Goal: Task Accomplishment & Management: Manage account settings

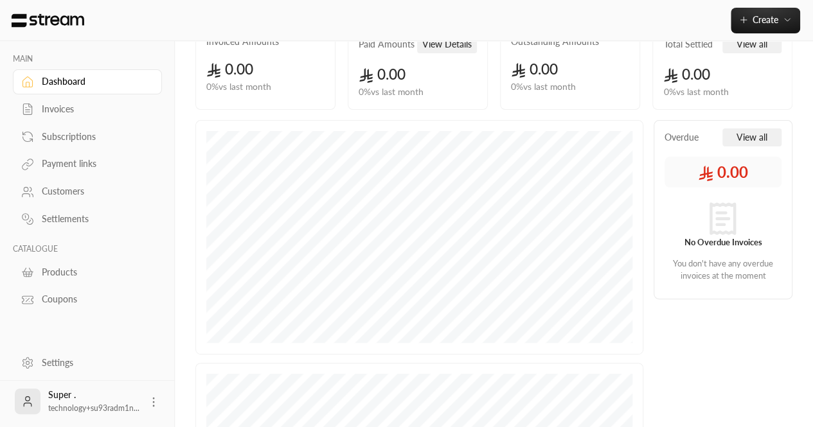
scroll to position [95, 0]
click at [67, 360] on div "Settings" at bounding box center [94, 363] width 104 height 13
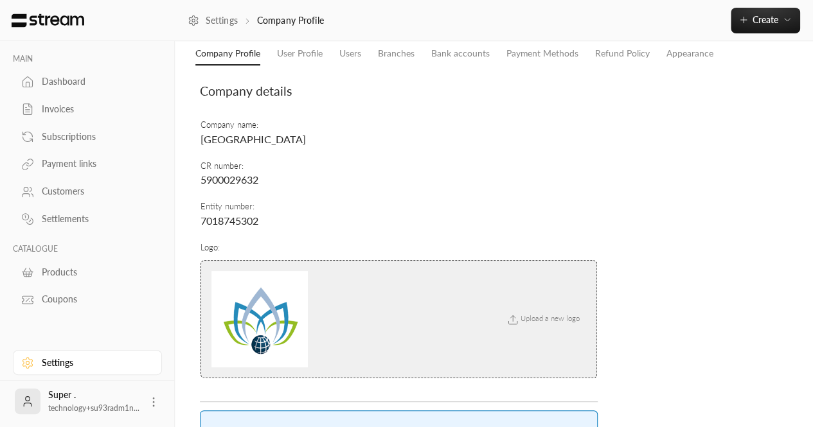
scroll to position [49, 0]
click at [252, 138] on span "[GEOGRAPHIC_DATA]" at bounding box center [252, 140] width 105 height 12
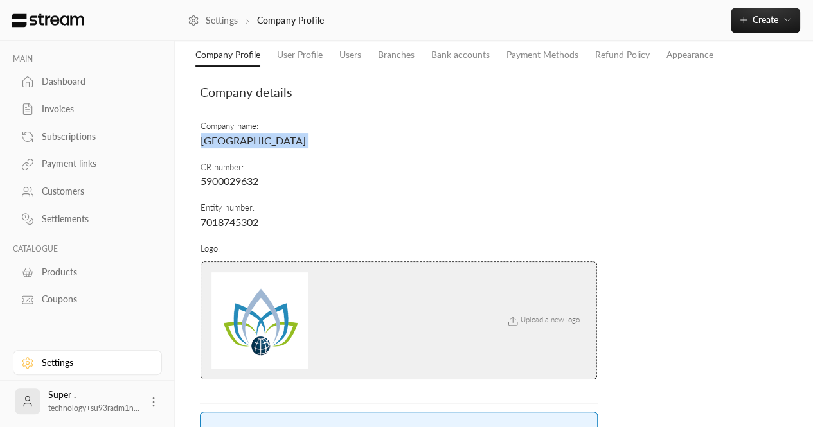
click at [252, 138] on span "[GEOGRAPHIC_DATA]" at bounding box center [252, 140] width 105 height 12
click at [438, 184] on td "CR number : 5900029632" at bounding box center [399, 175] width 398 height 40
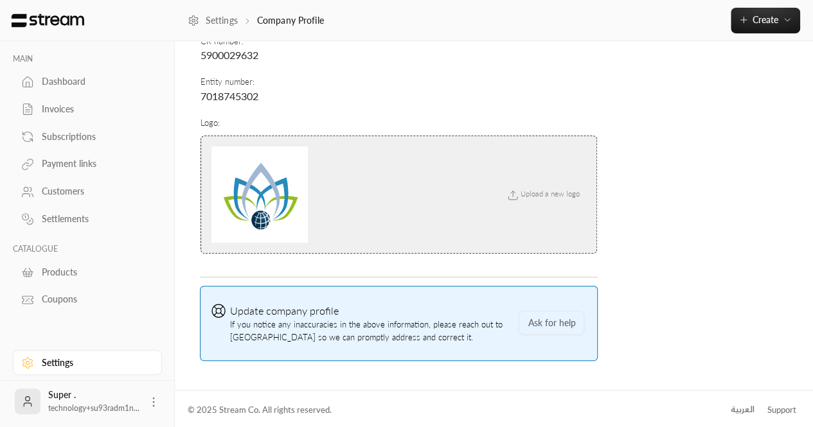
scroll to position [0, 0]
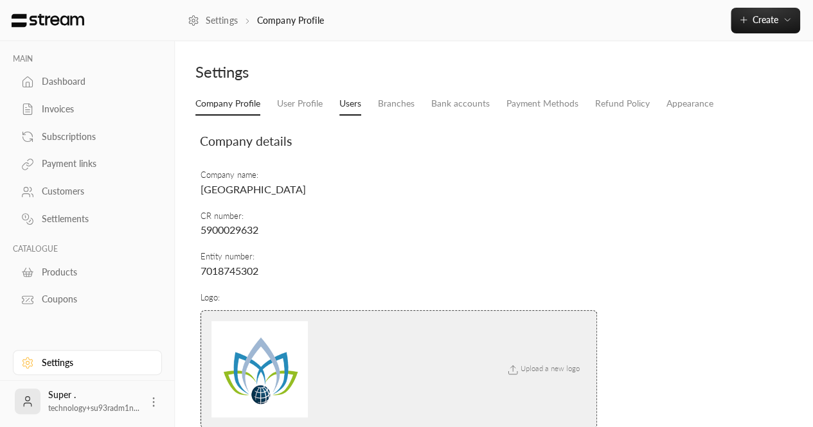
click at [361, 101] on link "Users" at bounding box center [350, 104] width 22 height 23
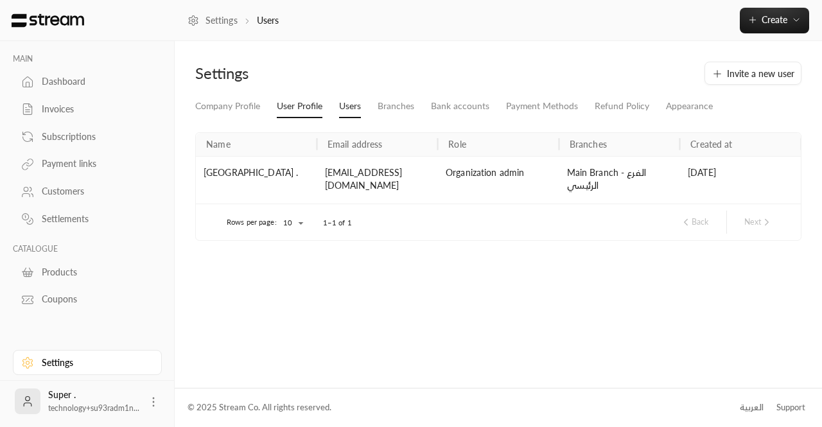
click at [302, 101] on link "User Profile" at bounding box center [300, 106] width 46 height 23
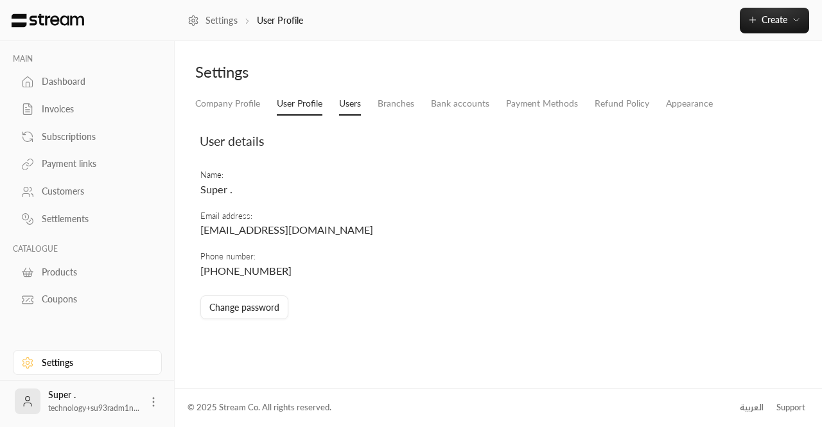
click at [353, 93] on link "Users" at bounding box center [350, 104] width 22 height 23
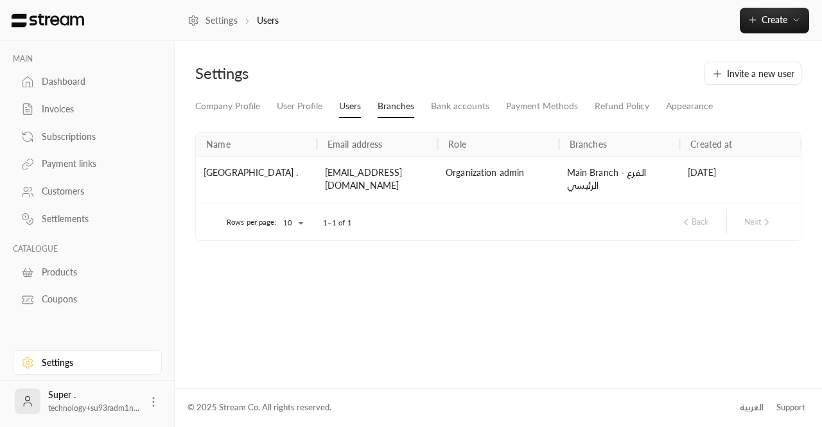
click at [403, 105] on link "Branches" at bounding box center [396, 106] width 37 height 23
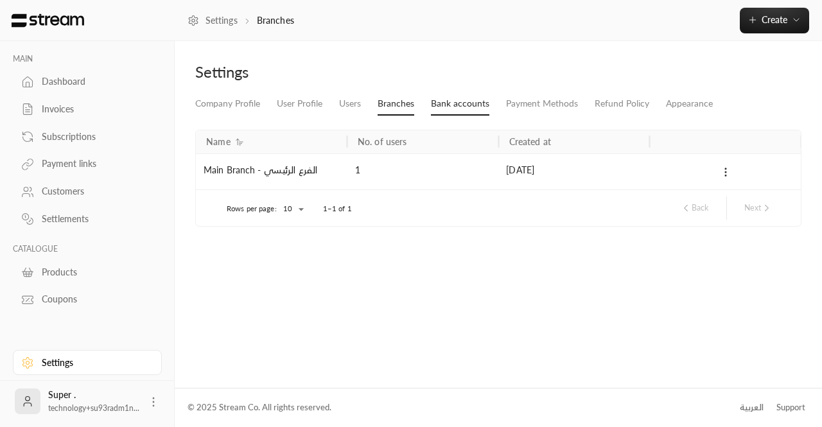
click at [450, 103] on link "Bank accounts" at bounding box center [460, 104] width 58 height 23
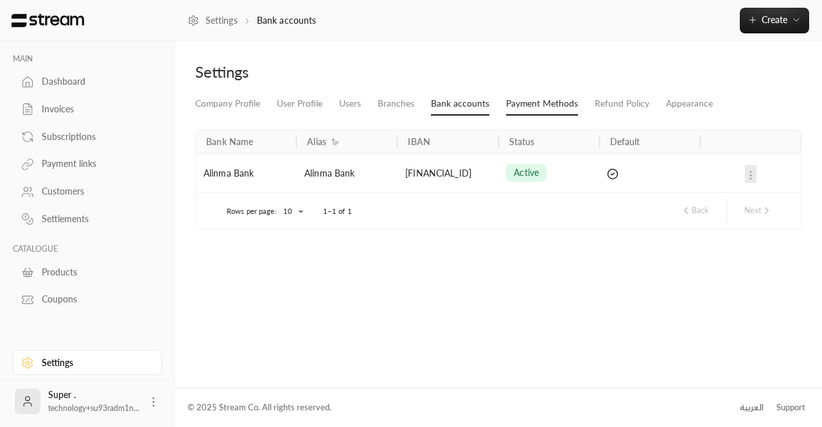
click at [515, 104] on link "Payment Methods" at bounding box center [542, 104] width 72 height 23
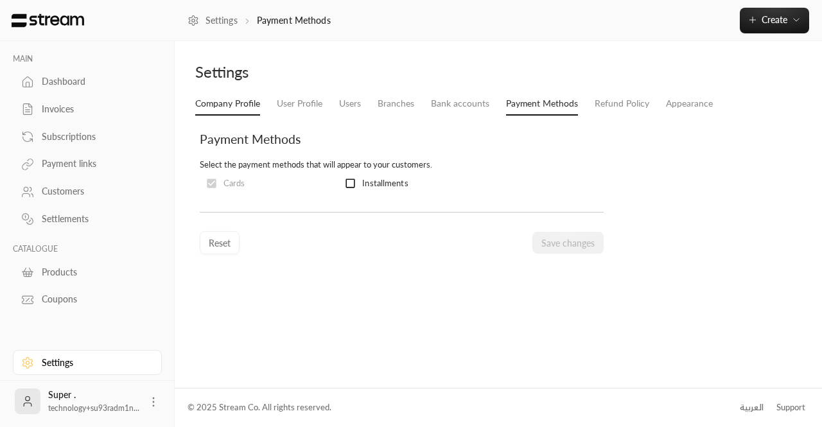
click at [247, 107] on link "Company Profile" at bounding box center [227, 104] width 65 height 23
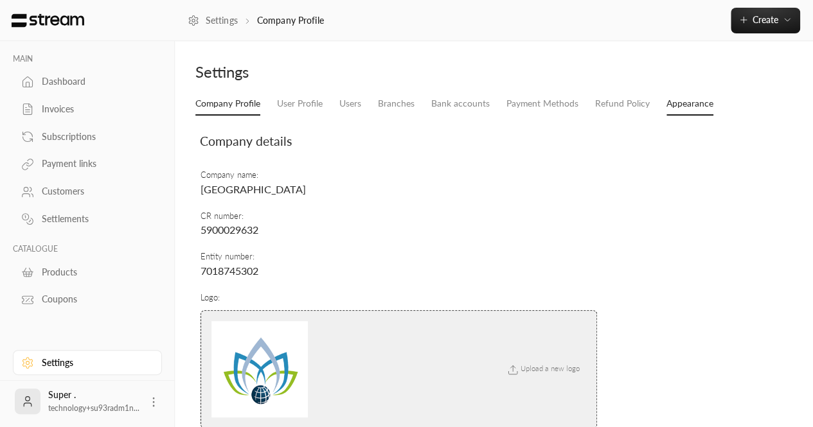
click at [675, 98] on link "Appearance" at bounding box center [689, 104] width 47 height 23
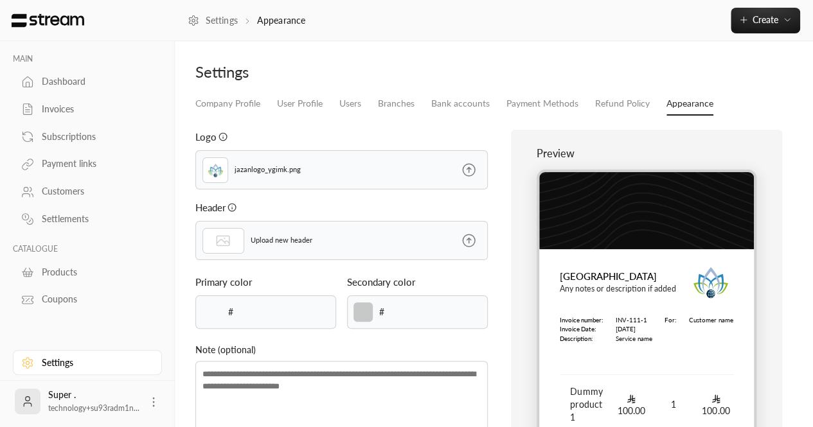
type input "******"
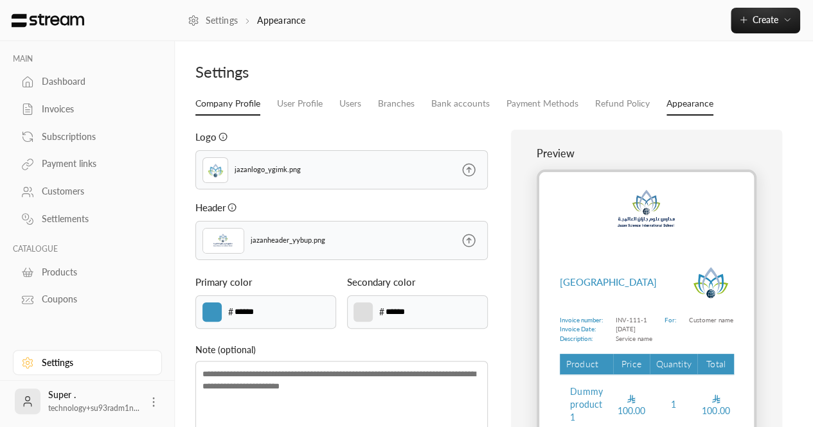
click at [238, 103] on link "Company Profile" at bounding box center [227, 104] width 65 height 23
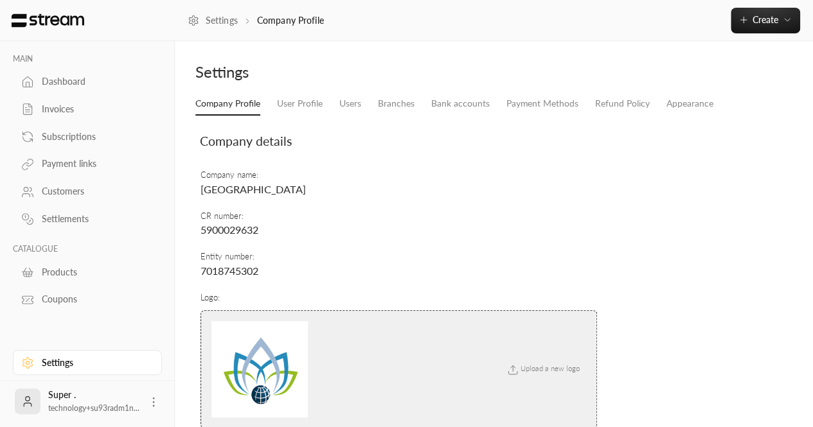
click at [38, 83] on link "Dashboard" at bounding box center [87, 81] width 149 height 25
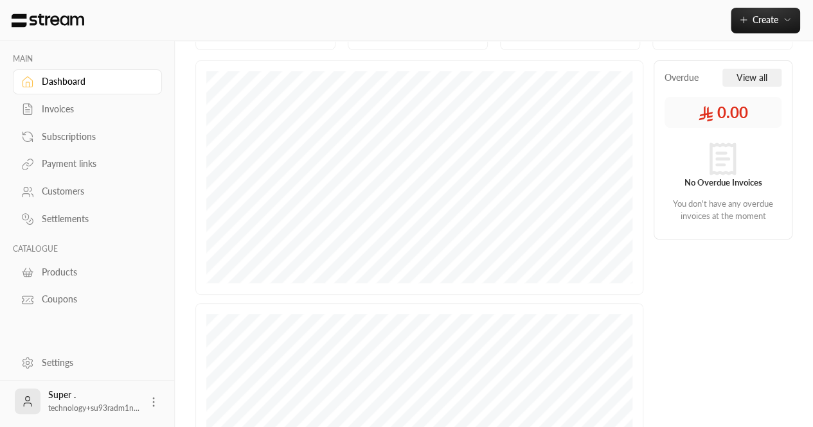
scroll to position [154, 0]
click at [48, 349] on div "Settings" at bounding box center [87, 362] width 149 height 28
click at [49, 358] on div "Settings" at bounding box center [94, 363] width 104 height 13
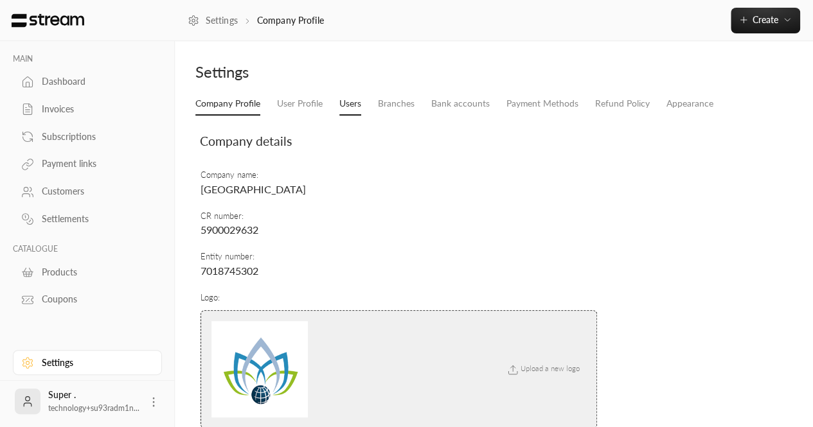
click at [352, 111] on link "Users" at bounding box center [350, 104] width 22 height 23
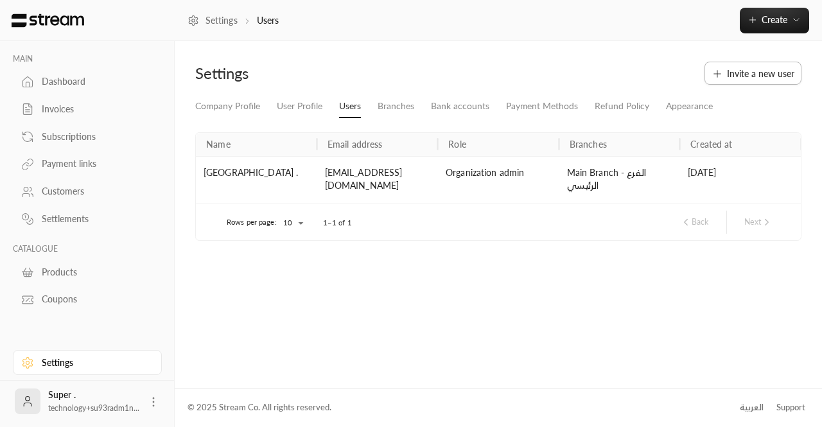
click at [738, 76] on span "Invite a new user" at bounding box center [760, 73] width 67 height 13
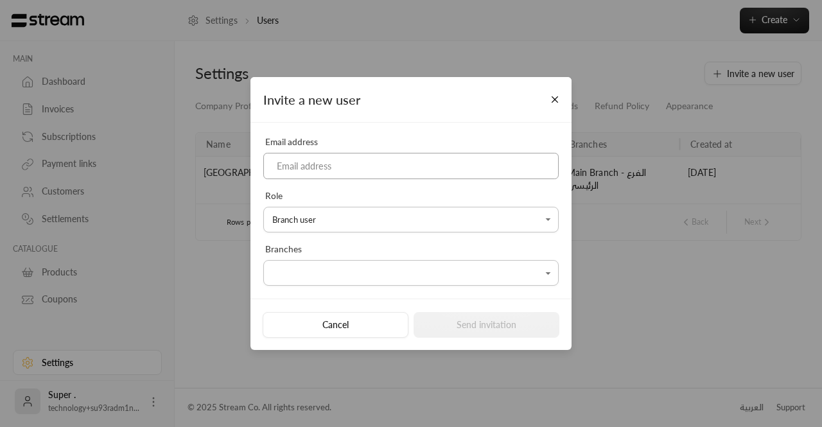
click at [339, 169] on input at bounding box center [411, 166] width 296 height 26
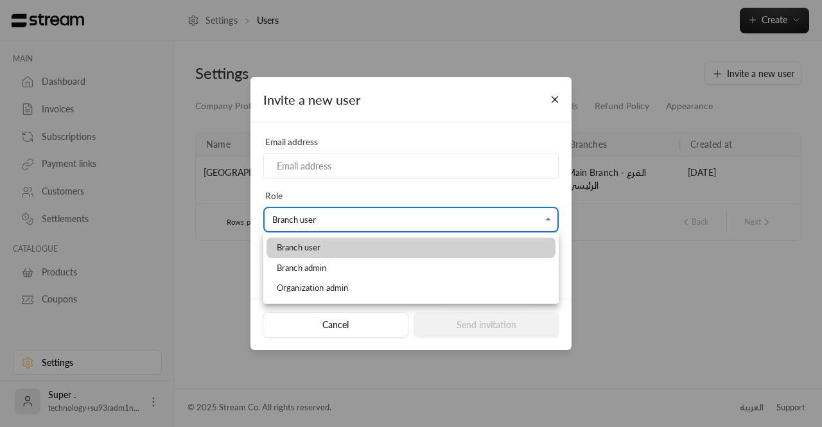
click at [505, 225] on body "**********" at bounding box center [411, 213] width 822 height 427
click at [450, 170] on div at bounding box center [411, 213] width 822 height 427
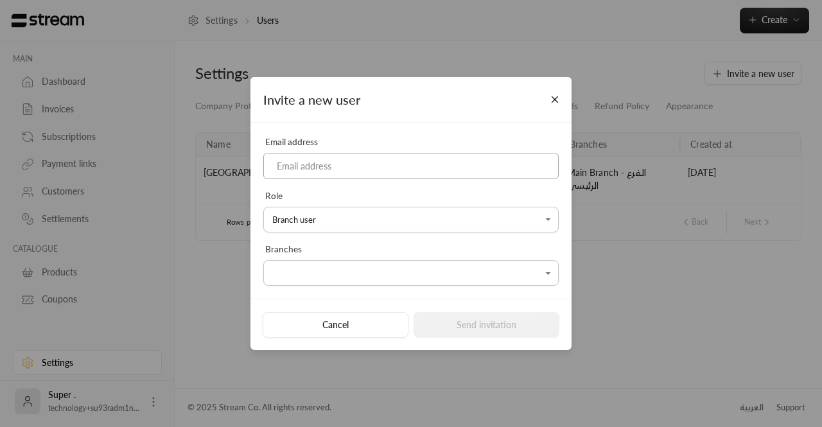
click at [408, 175] on input at bounding box center [411, 166] width 296 height 26
click at [554, 96] on button "Close" at bounding box center [555, 100] width 22 height 22
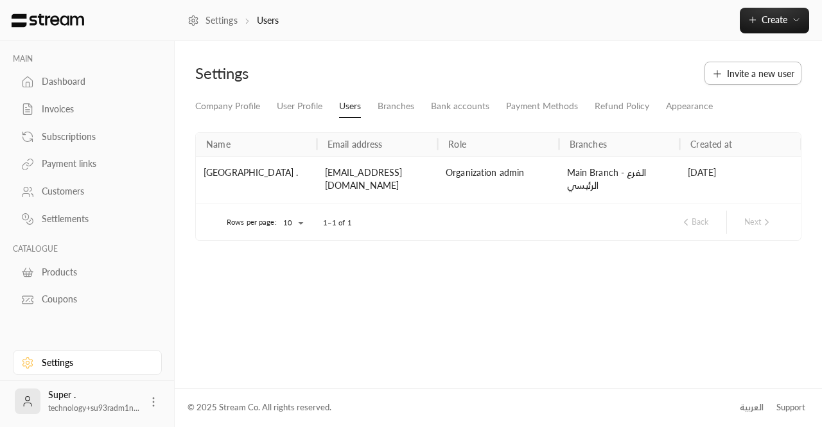
click at [725, 73] on button "Invite a new user" at bounding box center [753, 73] width 97 height 23
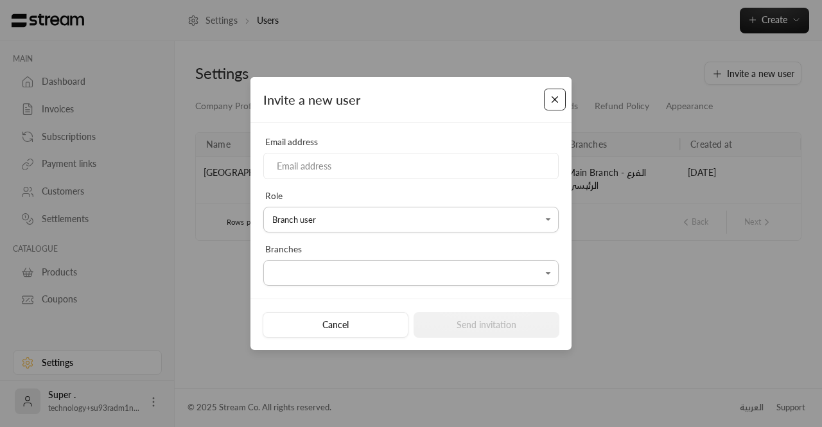
click at [554, 98] on button "Close" at bounding box center [555, 100] width 22 height 22
